Goal: Check status: Check status

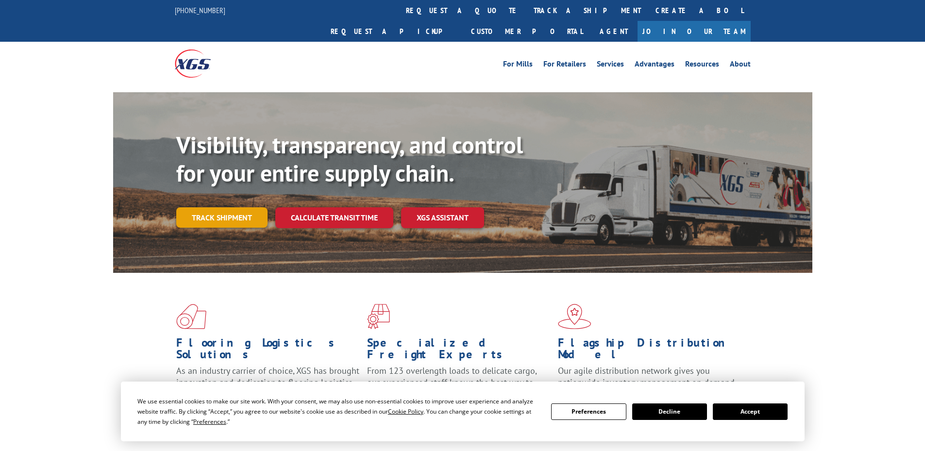
click at [247, 207] on link "Track shipment" at bounding box center [221, 217] width 91 height 20
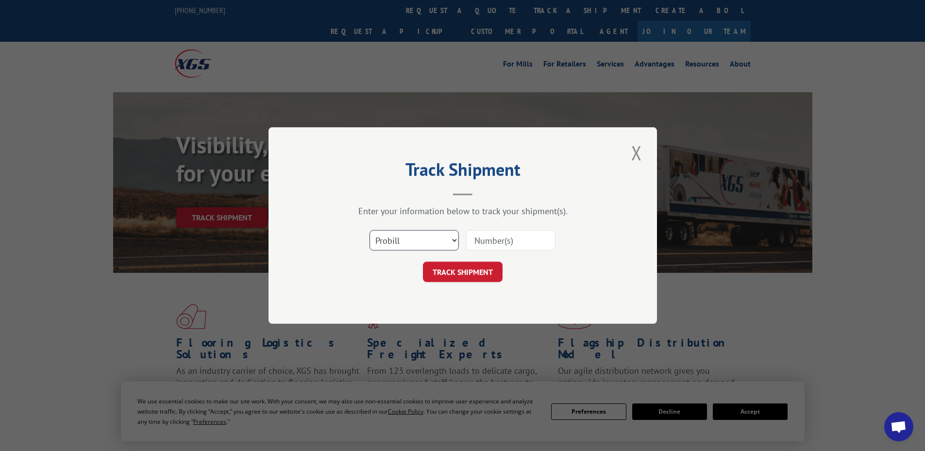
click at [423, 243] on select "Select category... Probill BOL PO" at bounding box center [414, 240] width 89 height 20
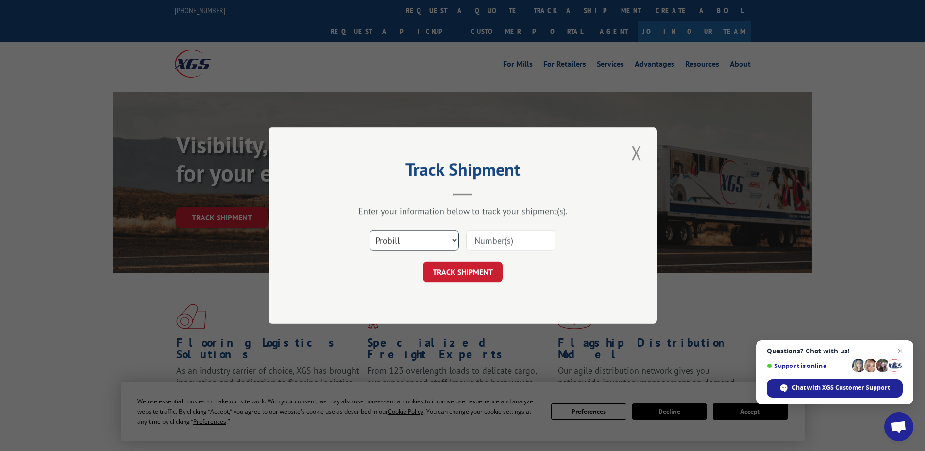
select select "bol"
click at [370, 230] on select "Select category... Probill BOL PO" at bounding box center [414, 240] width 89 height 20
click at [500, 242] on input at bounding box center [510, 240] width 89 height 20
paste input "0301049193"
type input "0301049193"
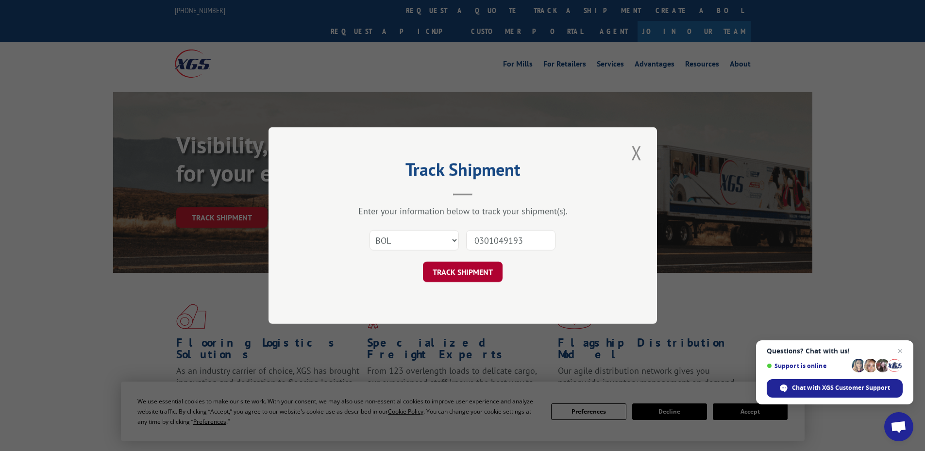
click at [448, 274] on button "TRACK SHIPMENT" at bounding box center [463, 272] width 80 height 20
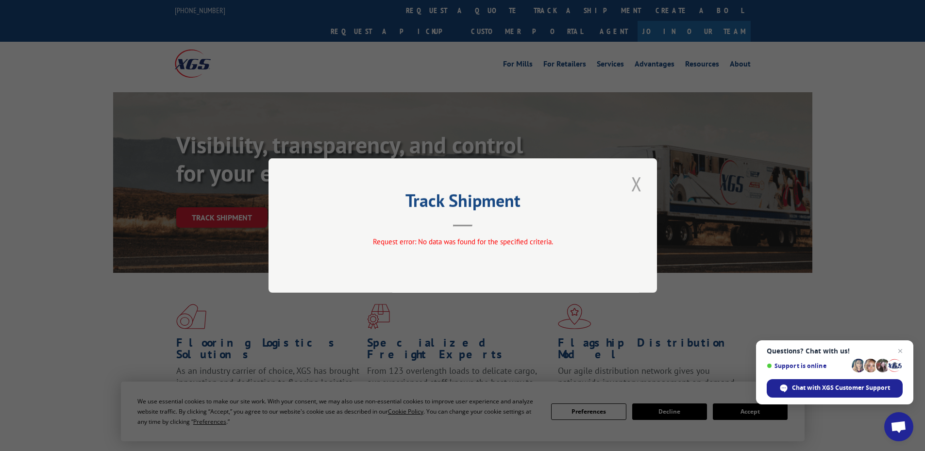
click at [634, 181] on button "Close modal" at bounding box center [636, 183] width 17 height 27
